Goal: Transaction & Acquisition: Purchase product/service

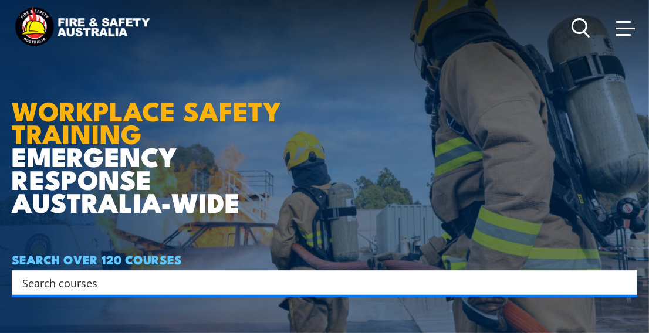
click at [627, 22] on span at bounding box center [623, 22] width 15 height 2
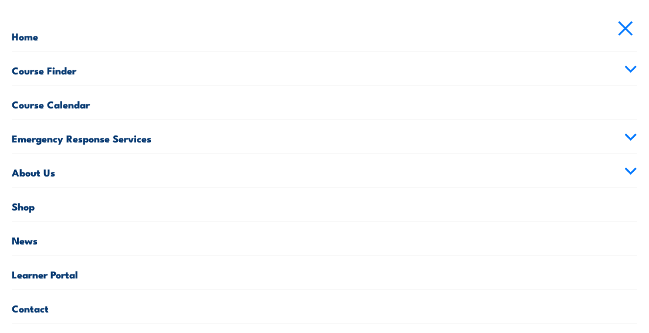
scroll to position [70, 0]
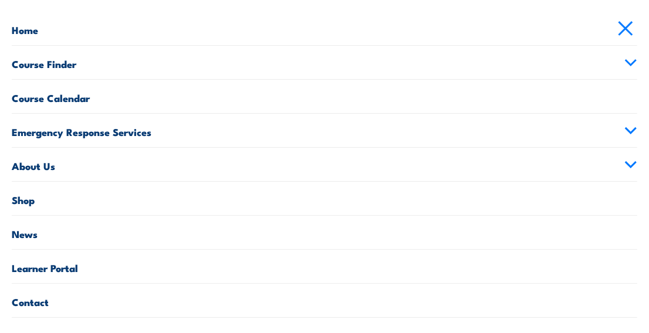
click at [16, 201] on link "Shop" at bounding box center [325, 198] width 626 height 33
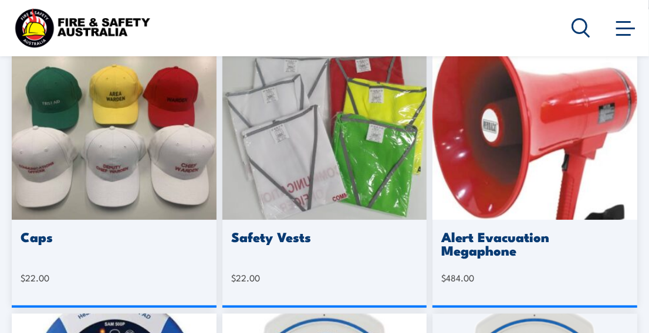
scroll to position [293, 0]
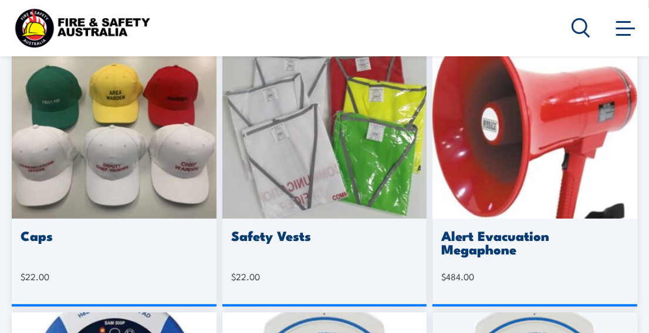
click at [573, 24] on icon at bounding box center [581, 27] width 19 height 19
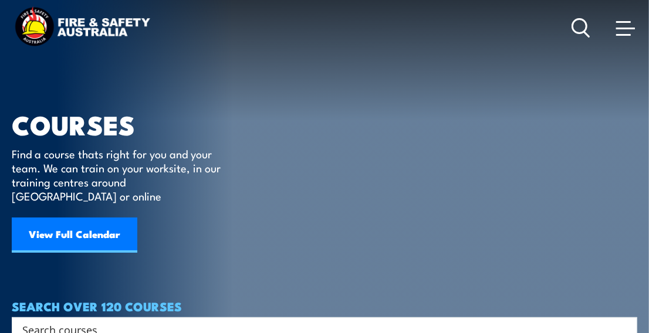
click at [616, 33] on span at bounding box center [625, 27] width 19 height 13
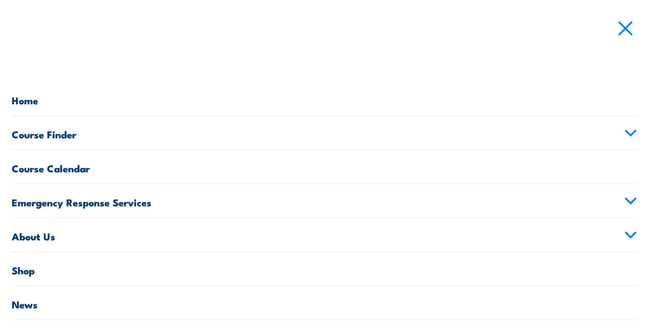
click at [22, 268] on link "Shop" at bounding box center [325, 268] width 626 height 33
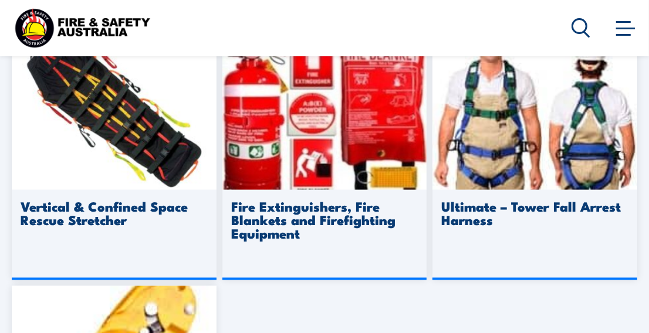
scroll to position [1115, 0]
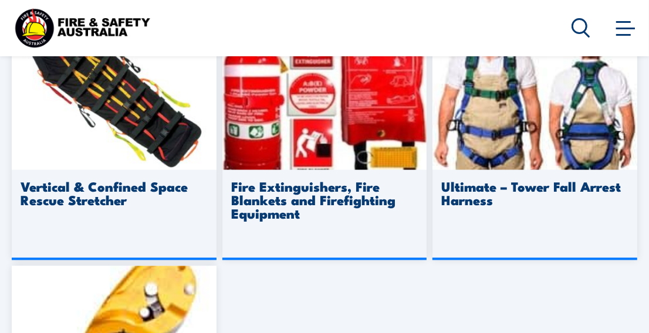
click at [291, 194] on h3 "Fire Extinguishers, Fire Blankets and Firefighting Equipment" at bounding box center [324, 200] width 187 height 41
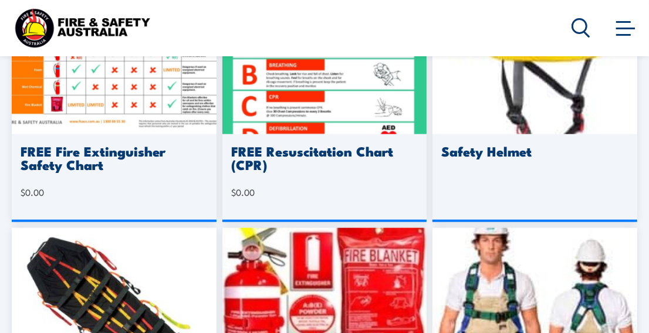
scroll to position [997, 0]
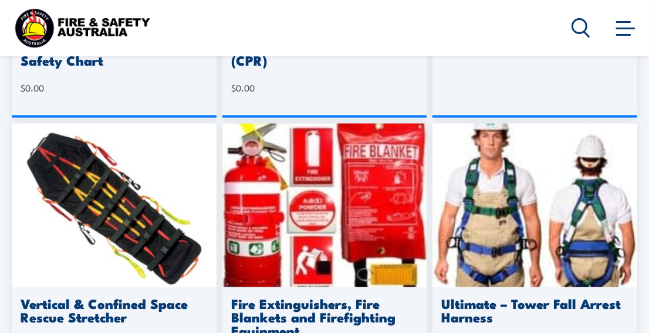
click at [269, 212] on img at bounding box center [324, 206] width 205 height 164
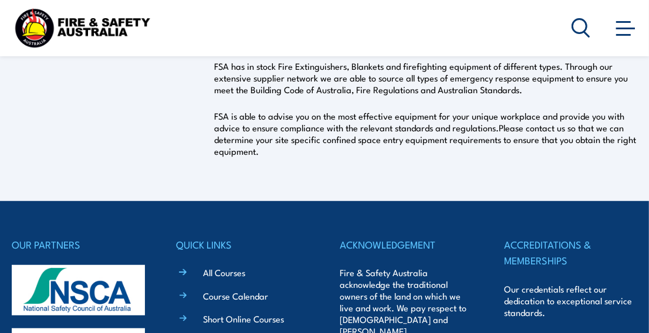
scroll to position [176, 0]
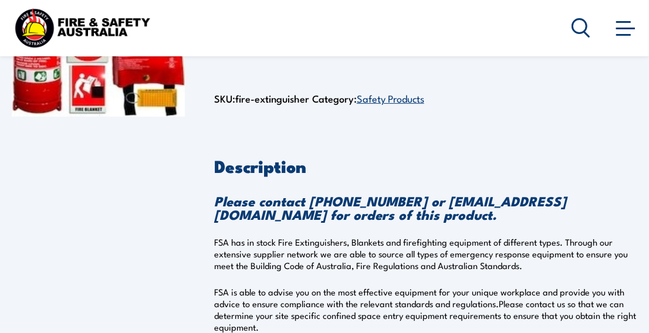
click at [394, 100] on link "Safety Products" at bounding box center [391, 98] width 68 height 14
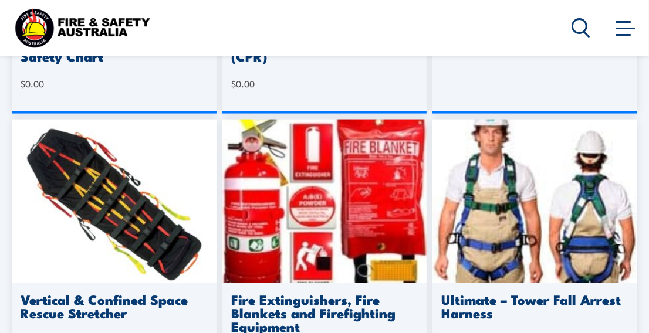
scroll to position [997, 0]
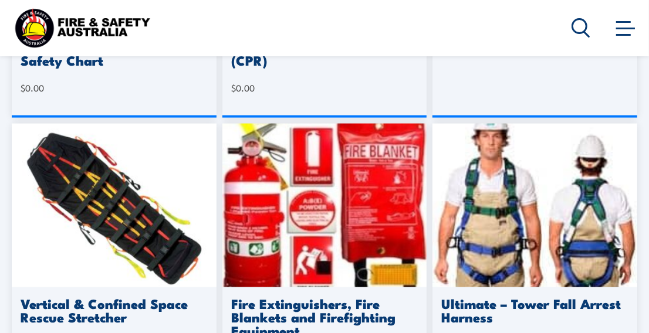
click at [272, 147] on img at bounding box center [324, 206] width 205 height 164
